Goal: Information Seeking & Learning: Learn about a topic

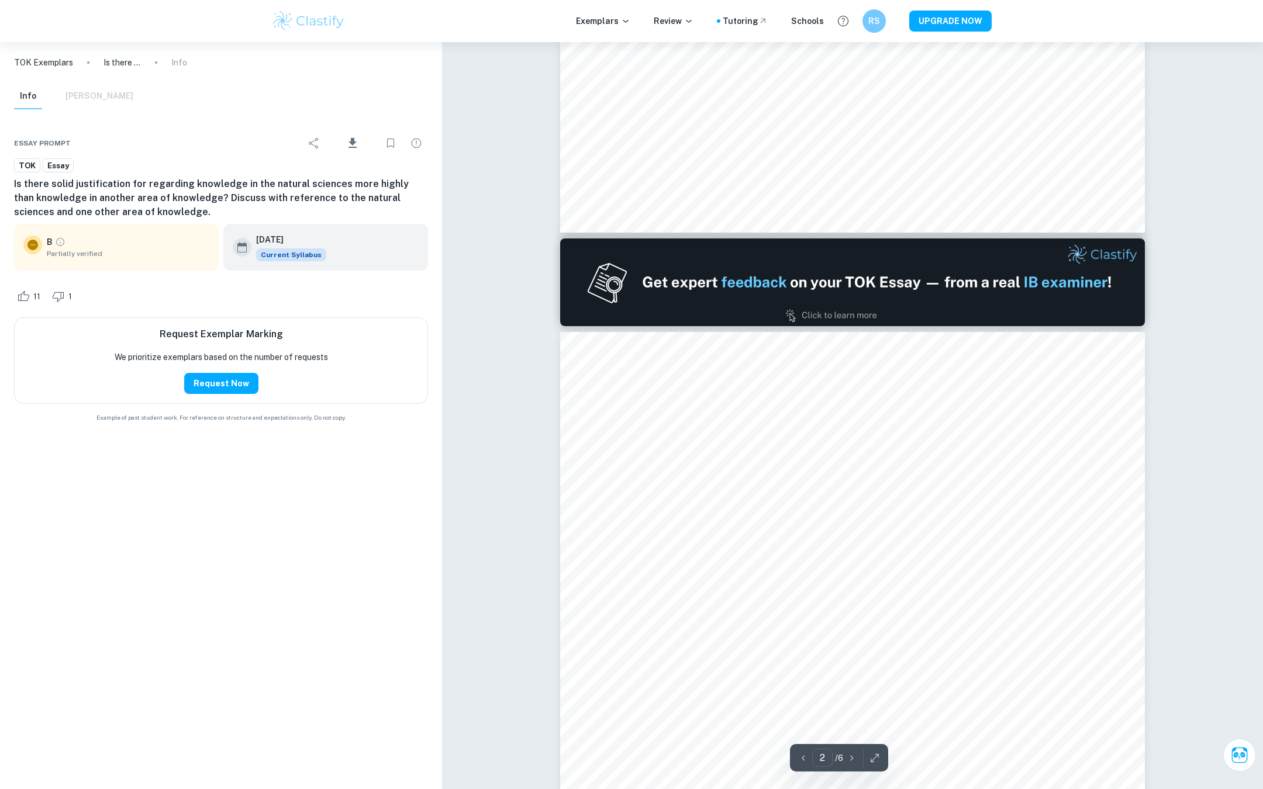
scroll to position [789, 0]
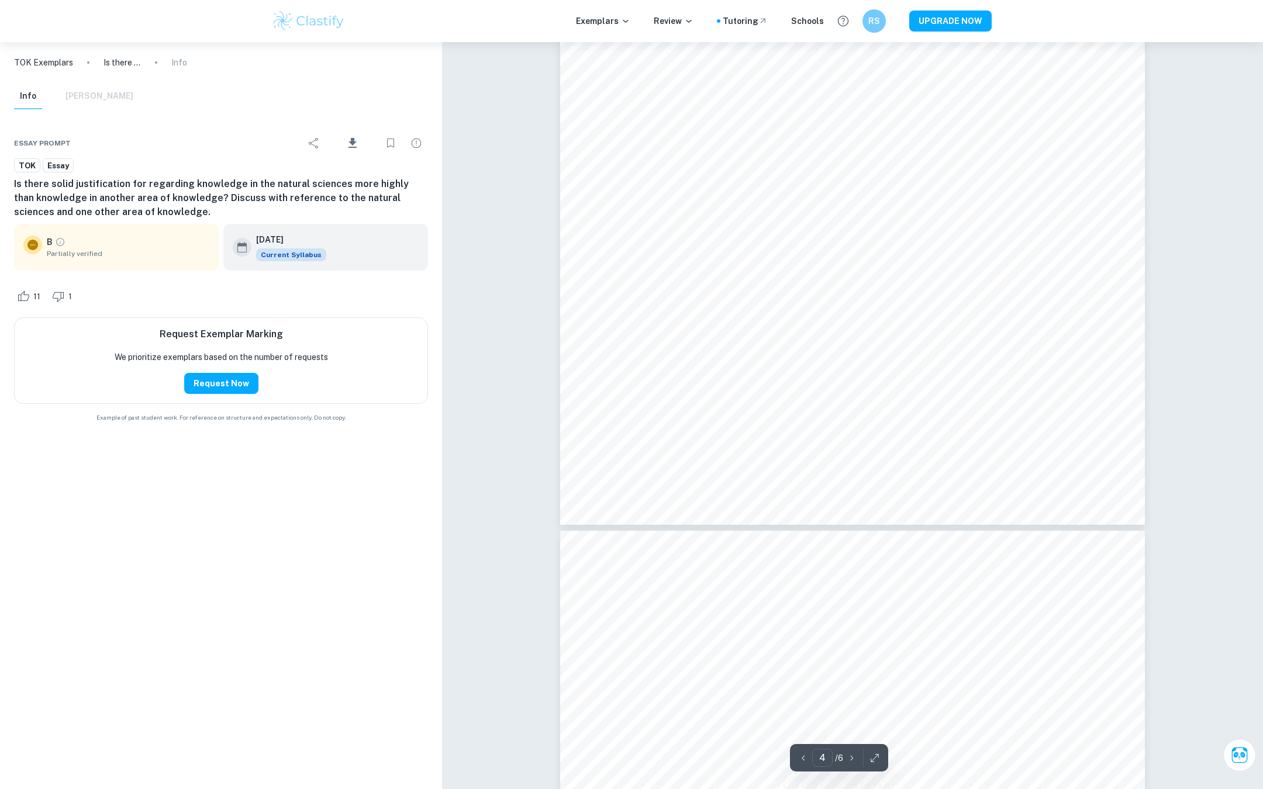
type input "5"
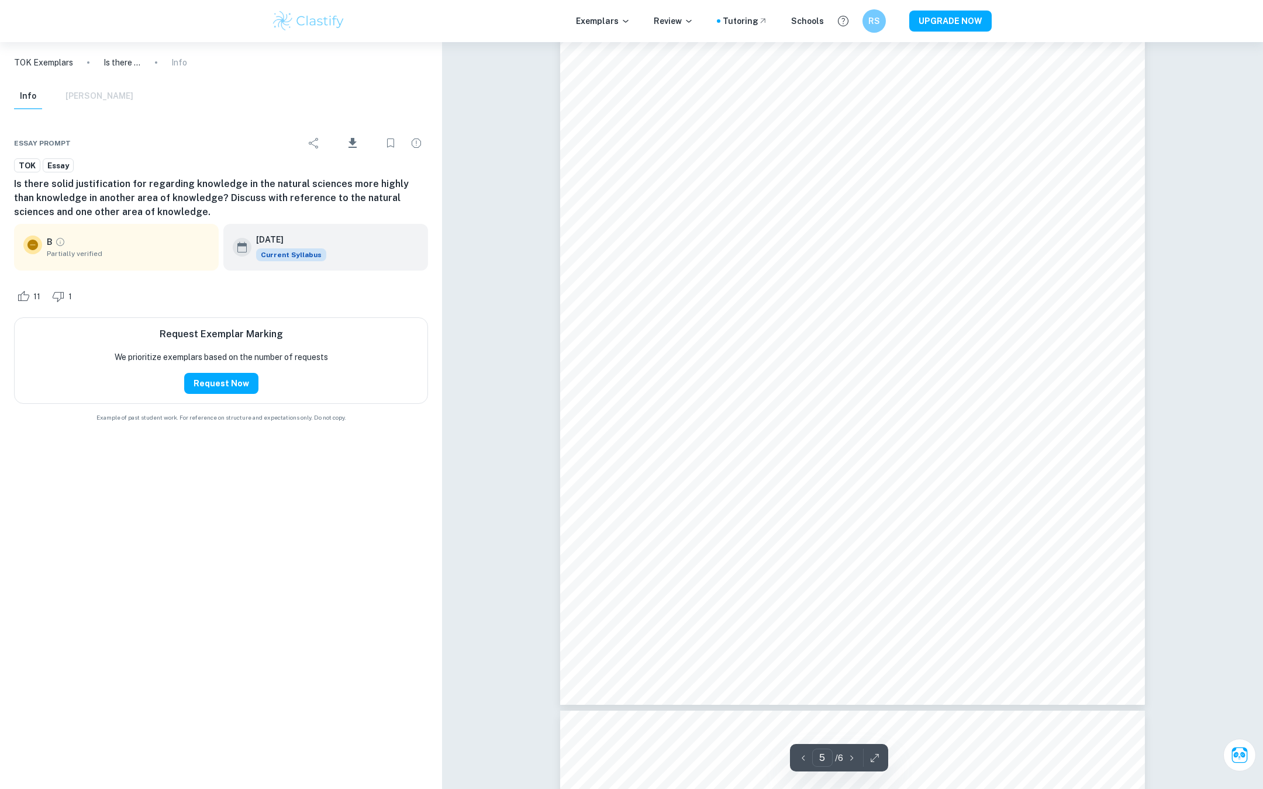
scroll to position [3928, 0]
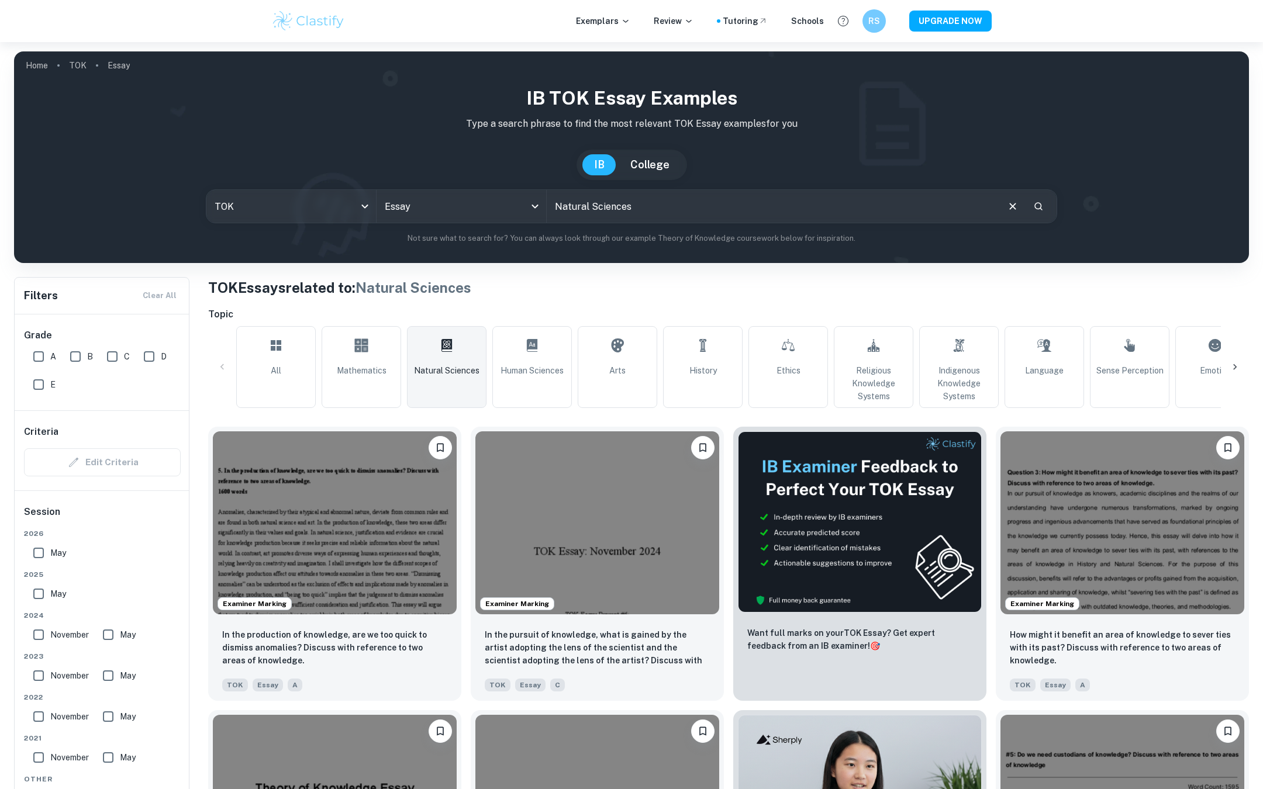
scroll to position [251, 0]
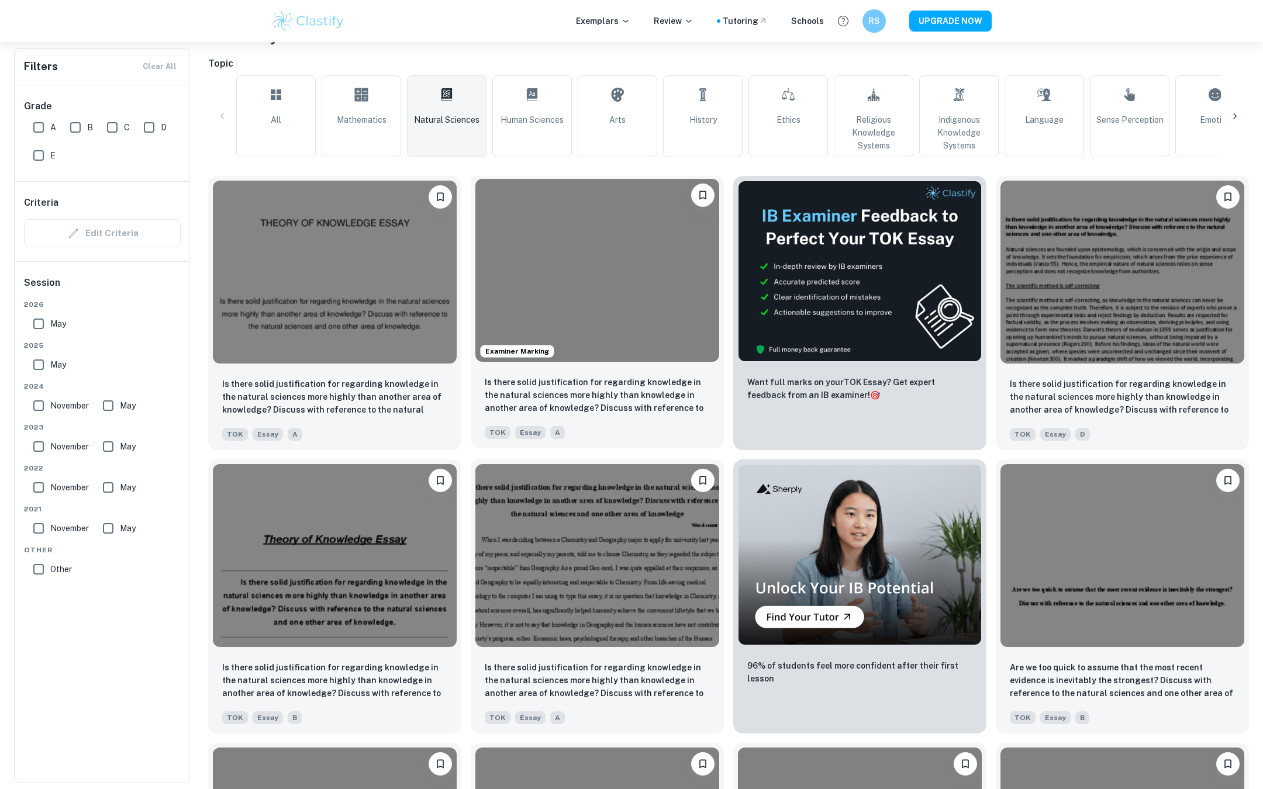
click at [598, 263] on div at bounding box center [597, 270] width 244 height 183
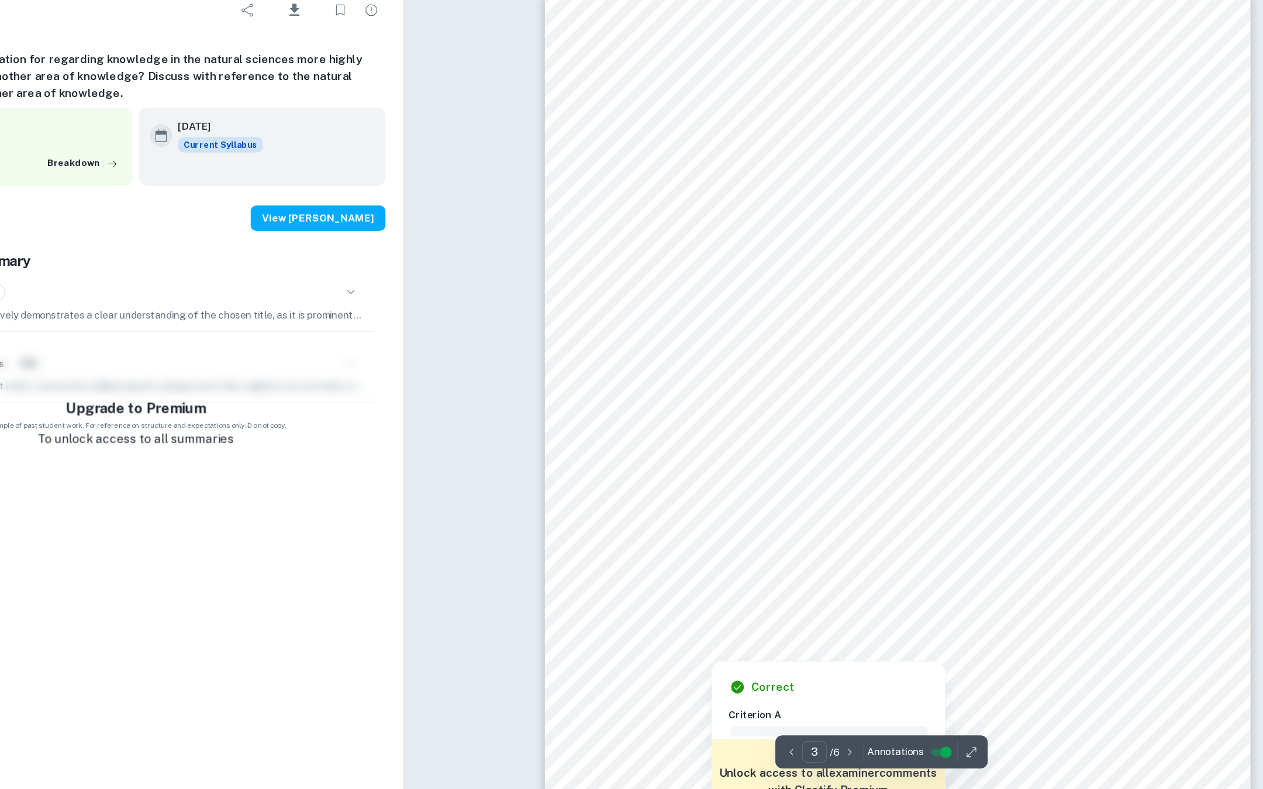
scroll to position [1831, 0]
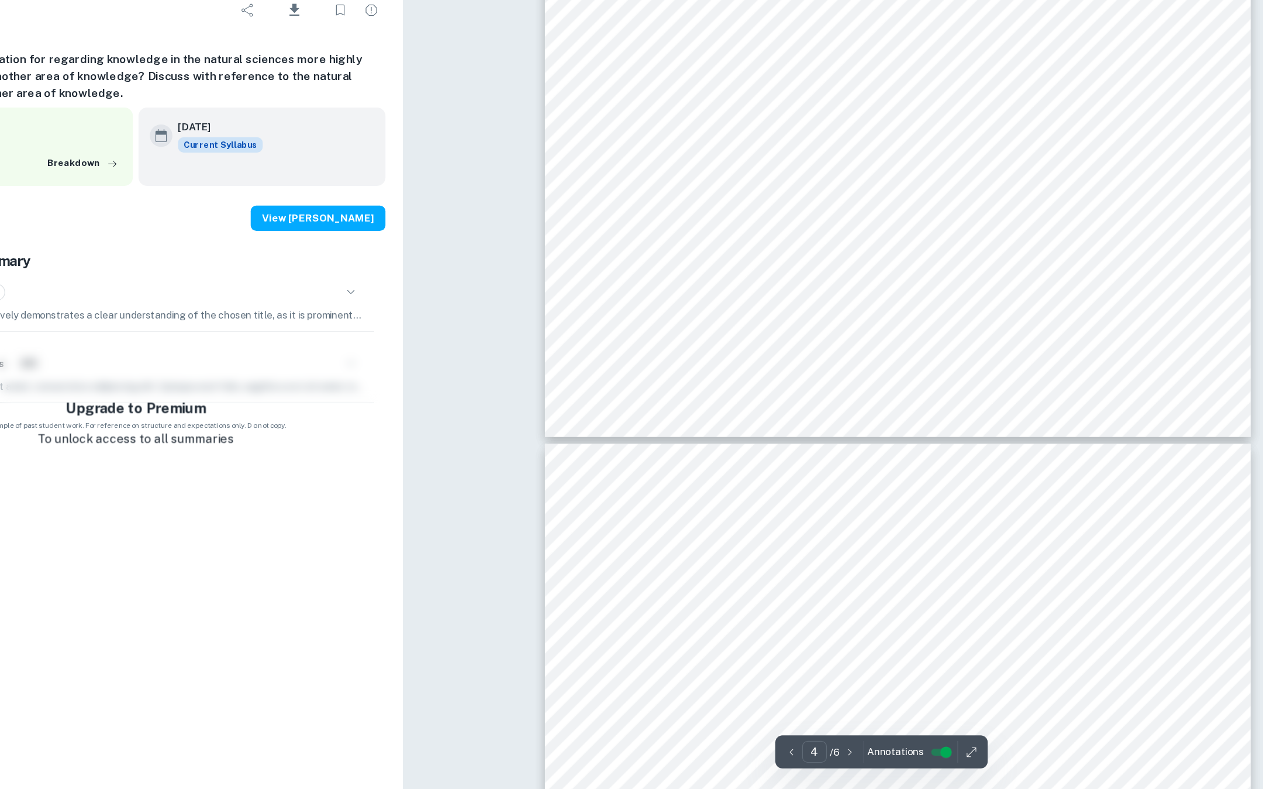
type input "5"
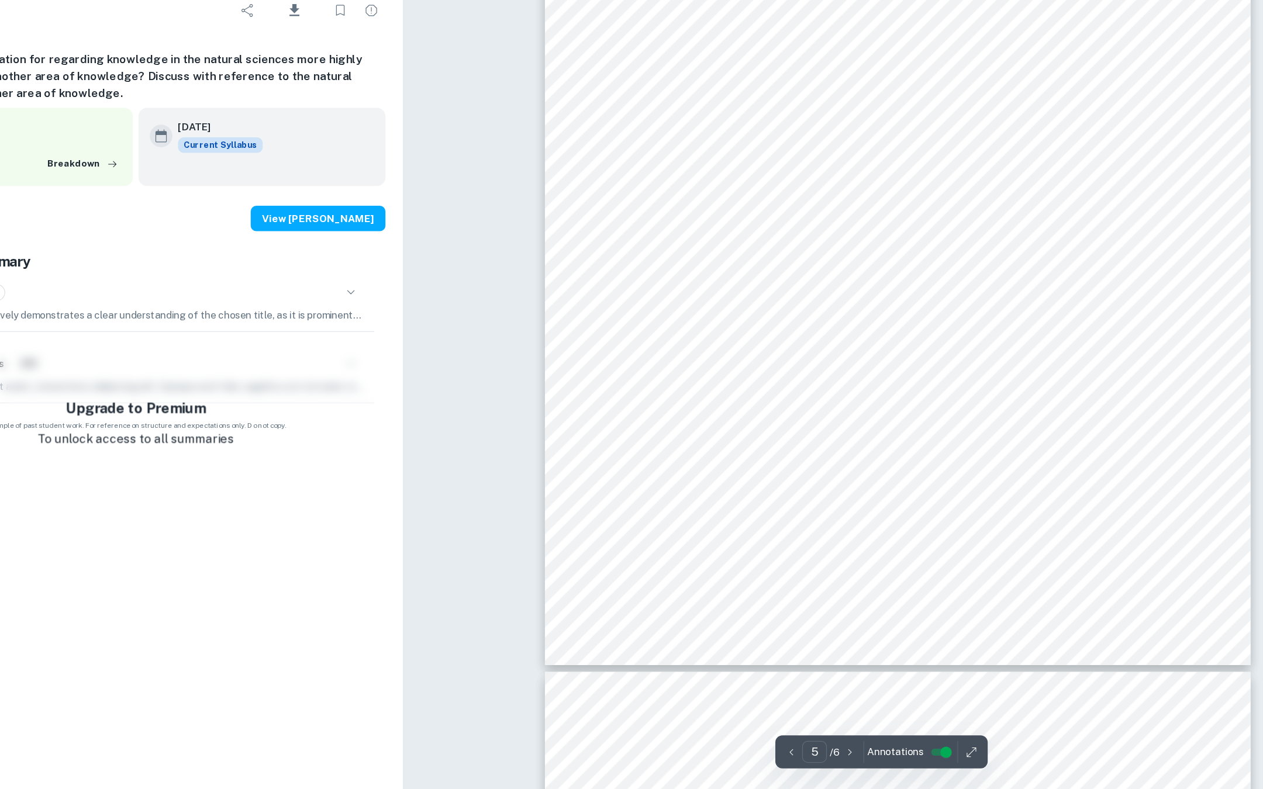
scroll to position [3454, 0]
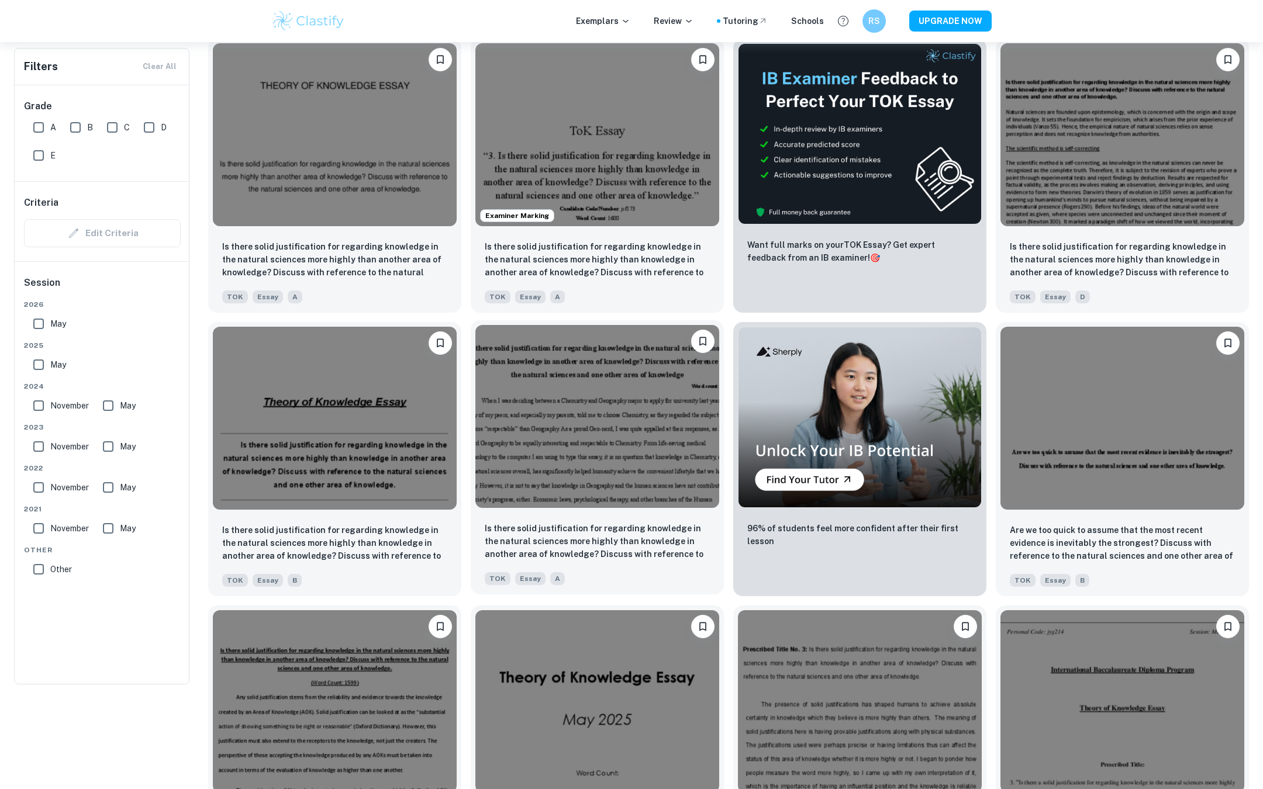
scroll to position [95, 0]
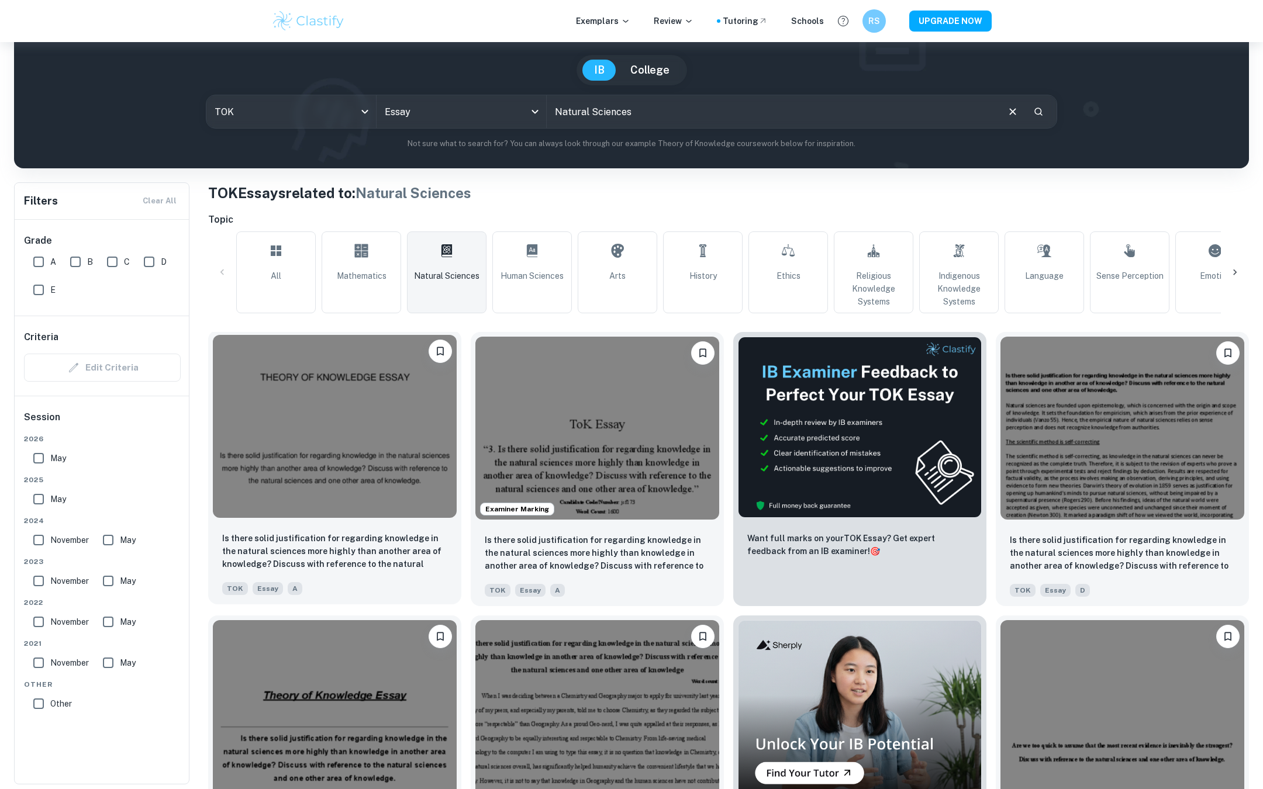
click at [362, 434] on img at bounding box center [335, 426] width 244 height 183
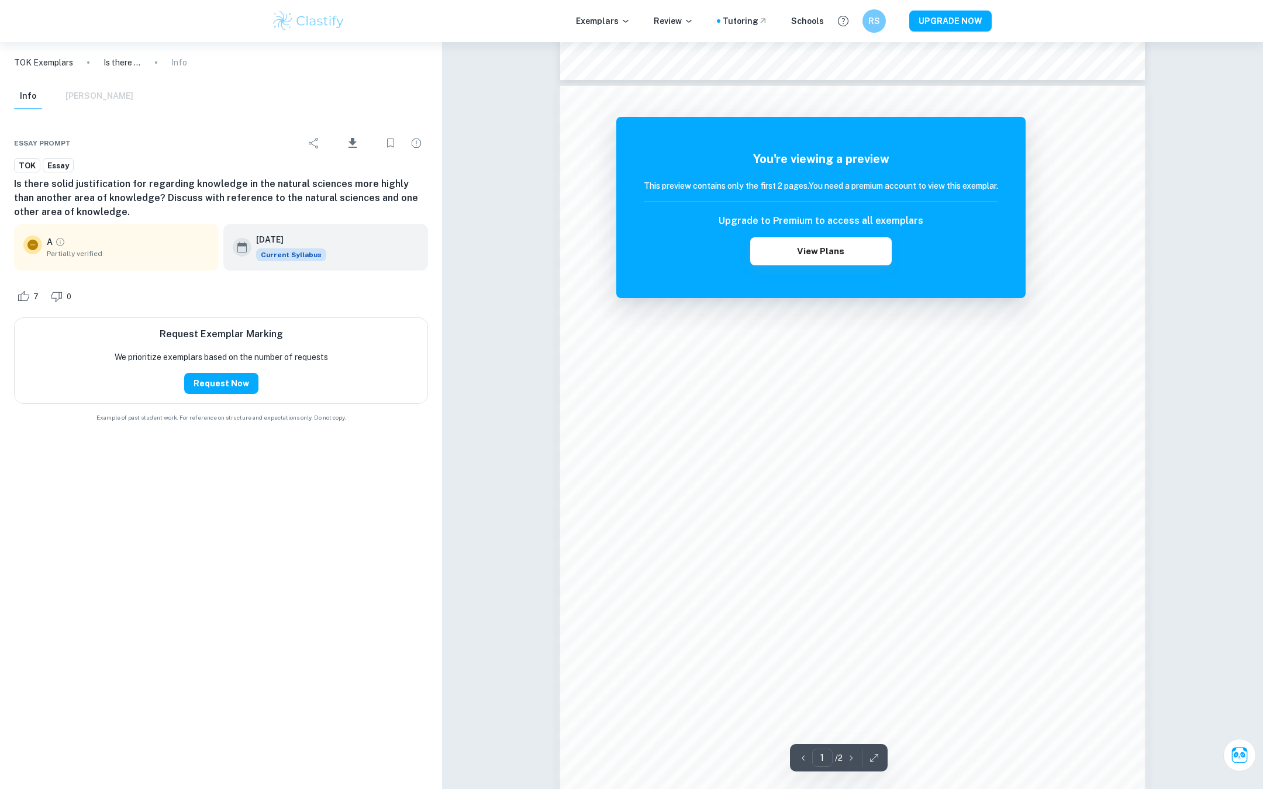
scroll to position [1005, 0]
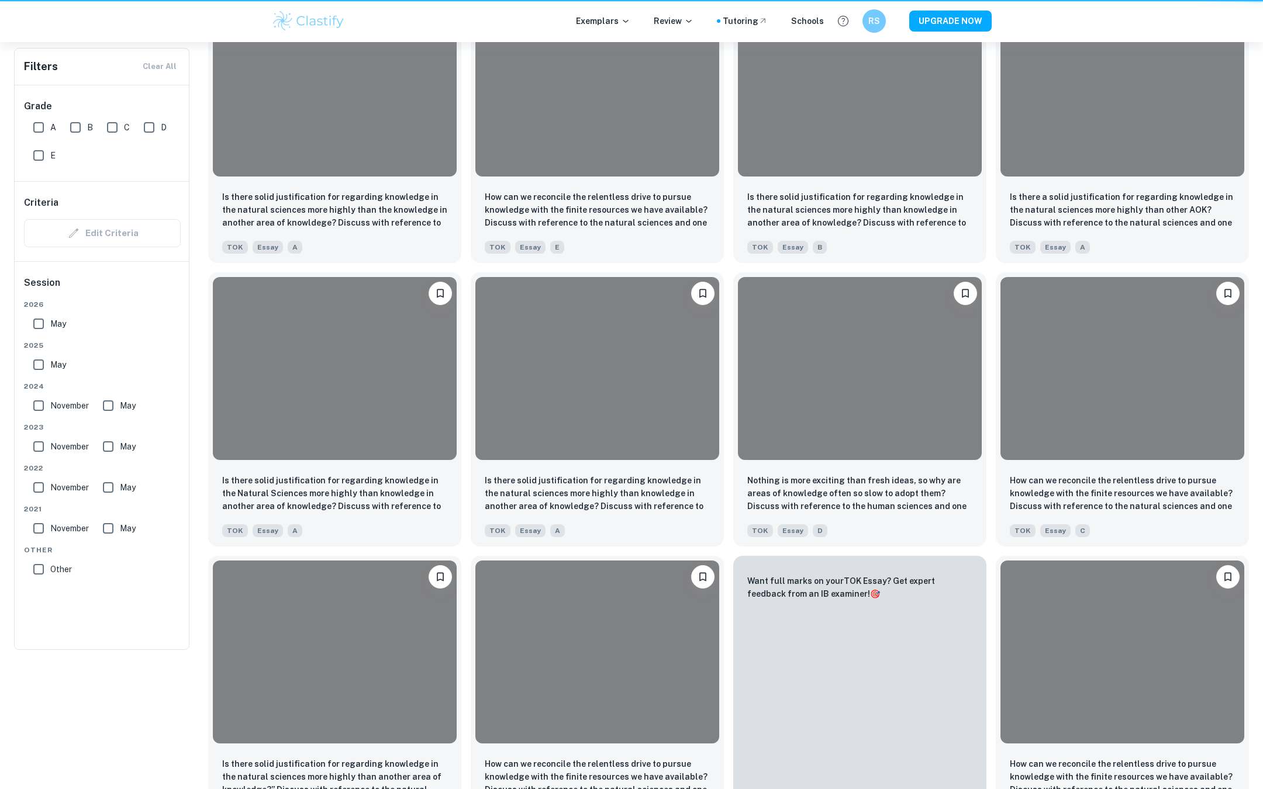
scroll to position [95, 0]
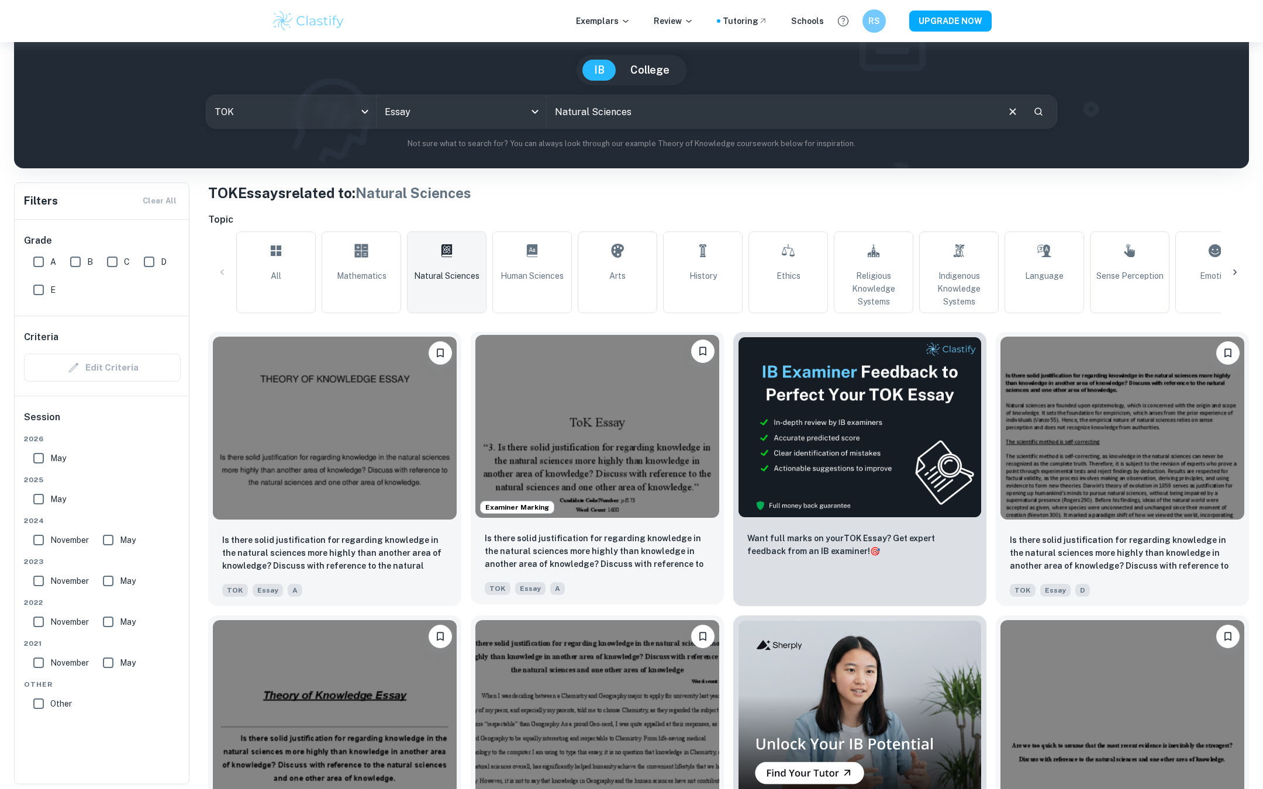
click at [581, 433] on img at bounding box center [597, 426] width 244 height 183
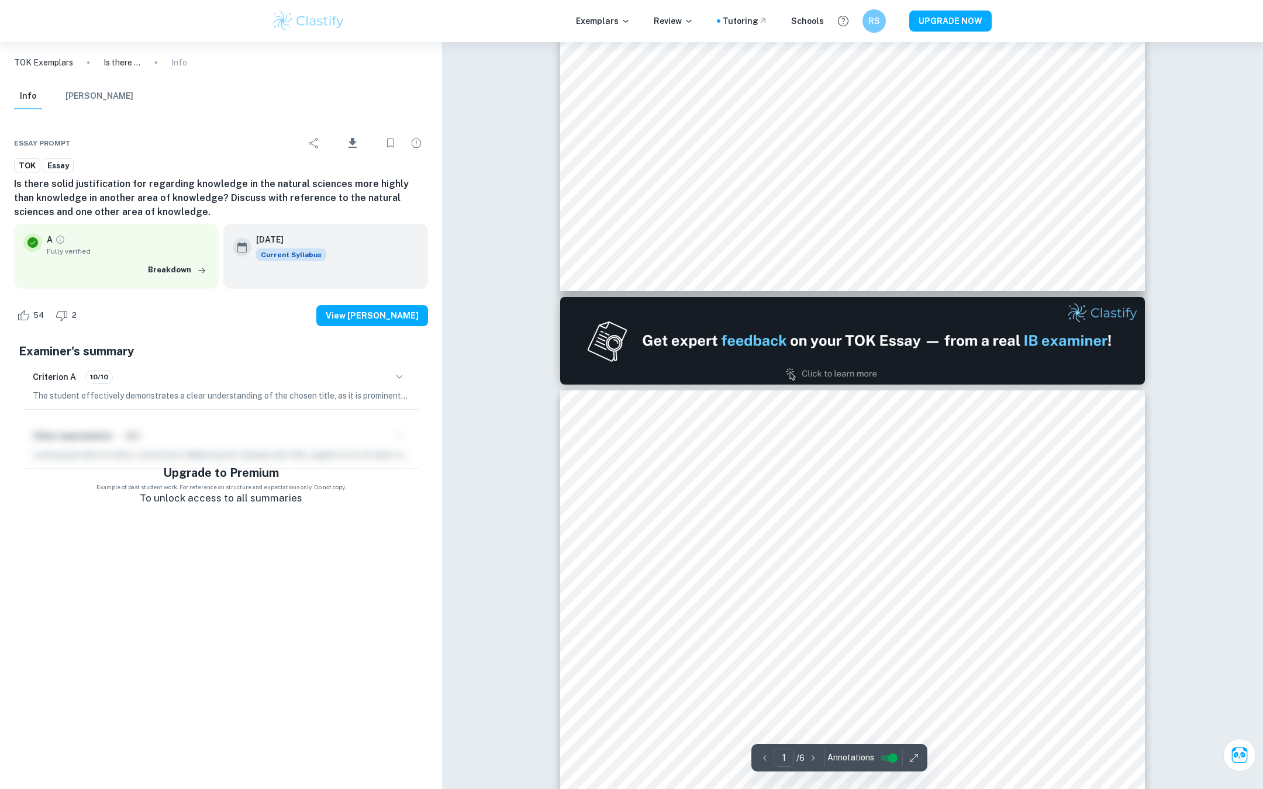
type input "2"
